Goal: Task Accomplishment & Management: Use online tool/utility

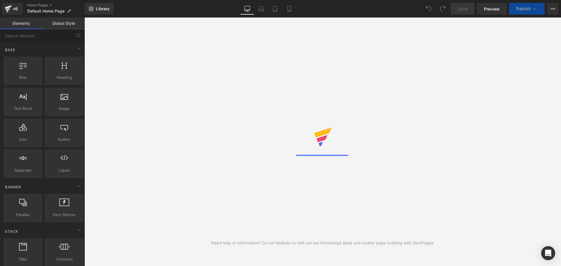
scroll to position [19, 468]
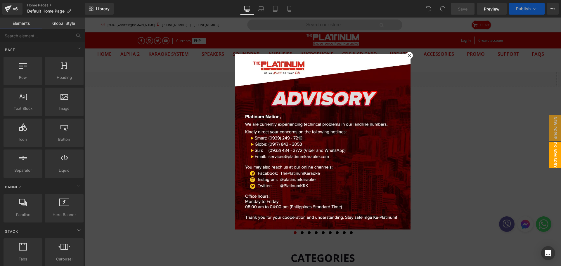
click at [409, 54] on icon at bounding box center [409, 55] width 3 height 3
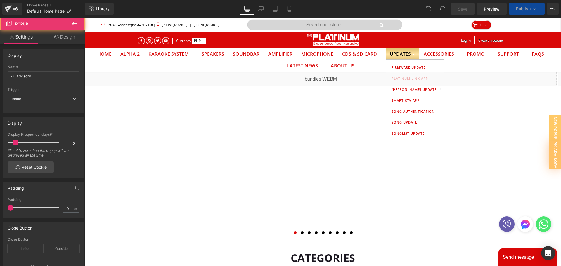
scroll to position [0, 0]
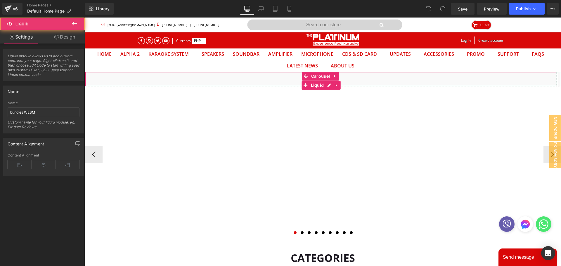
click at [220, 77] on div "Liquid" at bounding box center [321, 79] width 472 height 15
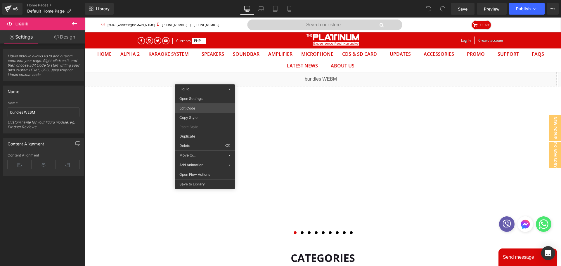
click at [200, 0] on div "You are previewing how the will restyle your page. You can not edit Elements in…" at bounding box center [280, 0] width 561 height 0
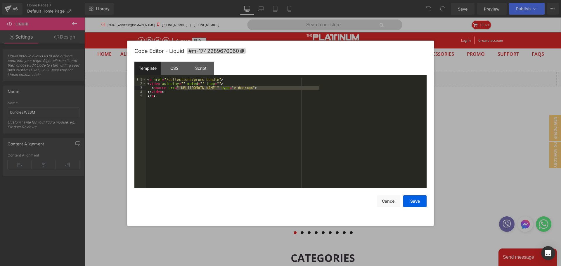
drag, startPoint x: 177, startPoint y: 89, endPoint x: 319, endPoint y: 88, distance: 142.6
click at [319, 88] on div "< a href = "/collections/promo-bundle" > < video autoplay = "" muted = "" loop …" at bounding box center [286, 137] width 281 height 119
click at [412, 202] on button "Save" at bounding box center [414, 202] width 23 height 12
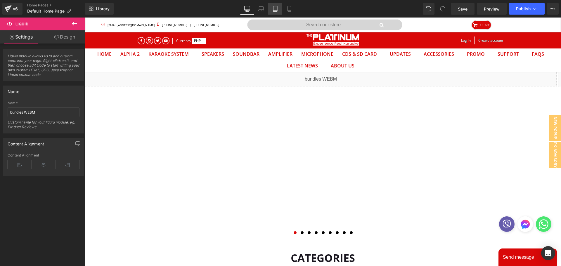
click at [276, 8] on icon at bounding box center [275, 9] width 6 height 6
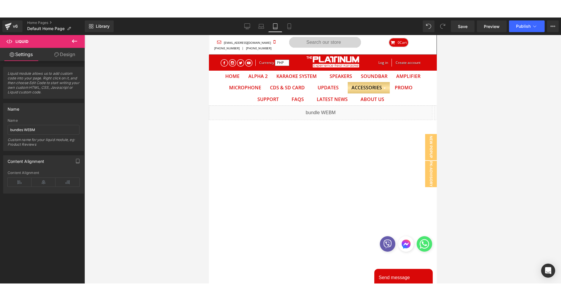
scroll to position [30, 219]
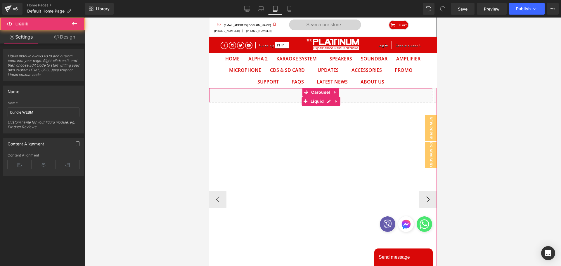
click at [270, 100] on div "Liquid" at bounding box center [321, 95] width 224 height 15
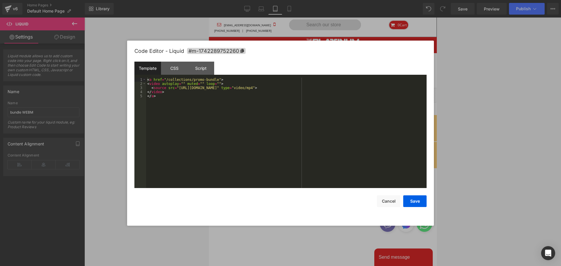
click at [266, 0] on div "You are previewing how the will restyle your page. You can not edit Elements in…" at bounding box center [280, 0] width 561 height 0
click at [177, 89] on div "< a href = "/collections/promo-bundle" > < video autoplay = "" muted = "" loop …" at bounding box center [286, 137] width 281 height 119
click at [319, 89] on div "< a href = "/collections/promo-bundle" > < video autoplay = "" muted = "" loop …" at bounding box center [286, 137] width 281 height 119
click at [411, 202] on button "Save" at bounding box center [414, 202] width 23 height 12
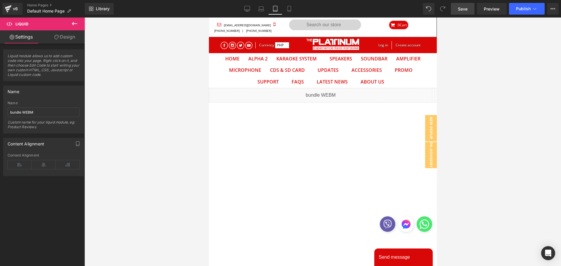
click at [462, 4] on link "Save" at bounding box center [463, 9] width 24 height 12
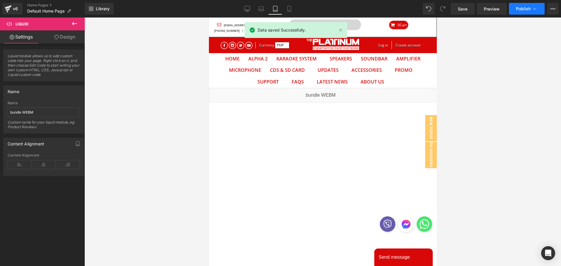
click at [525, 8] on span "Publish" at bounding box center [523, 8] width 15 height 5
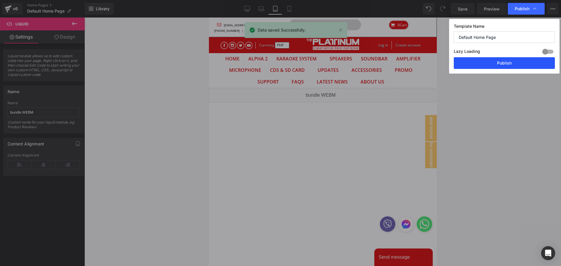
click at [499, 66] on button "Publish" at bounding box center [504, 63] width 101 height 12
